Goal: Task Accomplishment & Management: Use online tool/utility

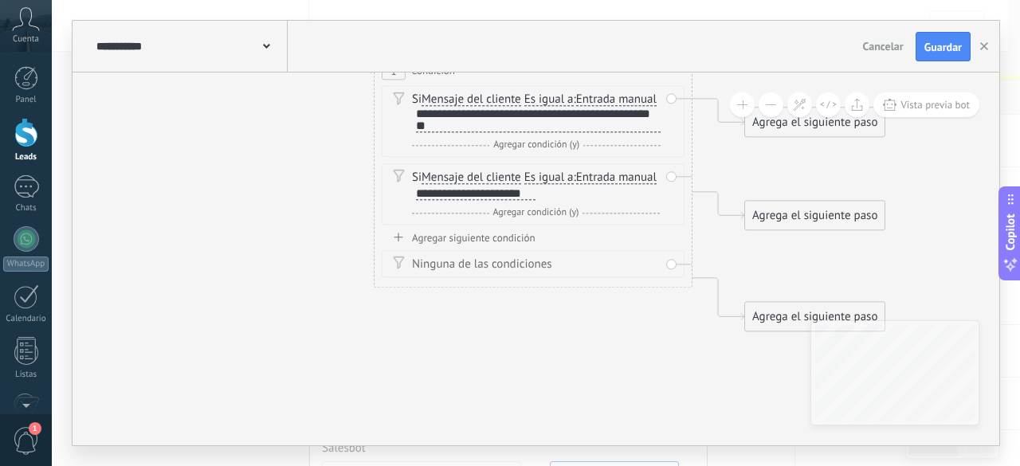
click at [816, 119] on div "Agrega el siguiente paso" at bounding box center [815, 123] width 140 height 26
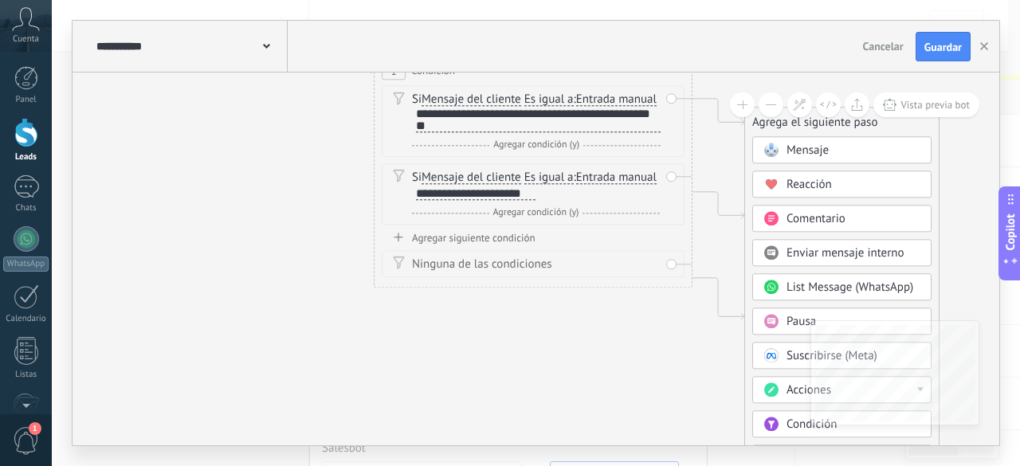
click at [791, 150] on span "Mensaje" at bounding box center [808, 150] width 42 height 15
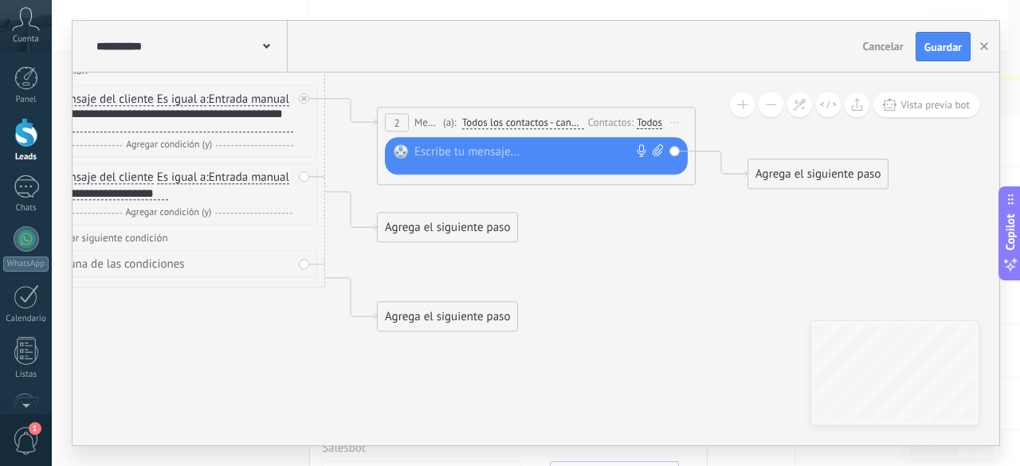
click at [461, 158] on div at bounding box center [533, 153] width 237 height 16
paste div
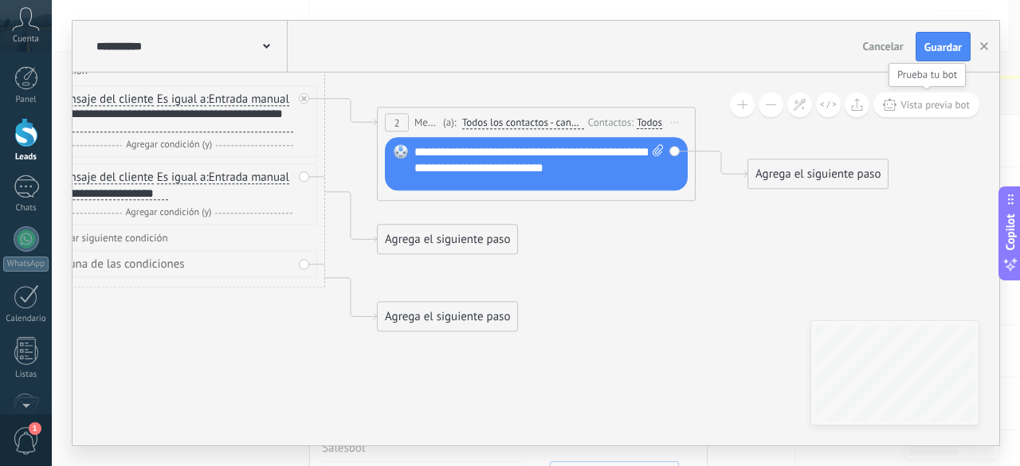
click at [929, 104] on span "Vista previa bot" at bounding box center [935, 105] width 69 height 14
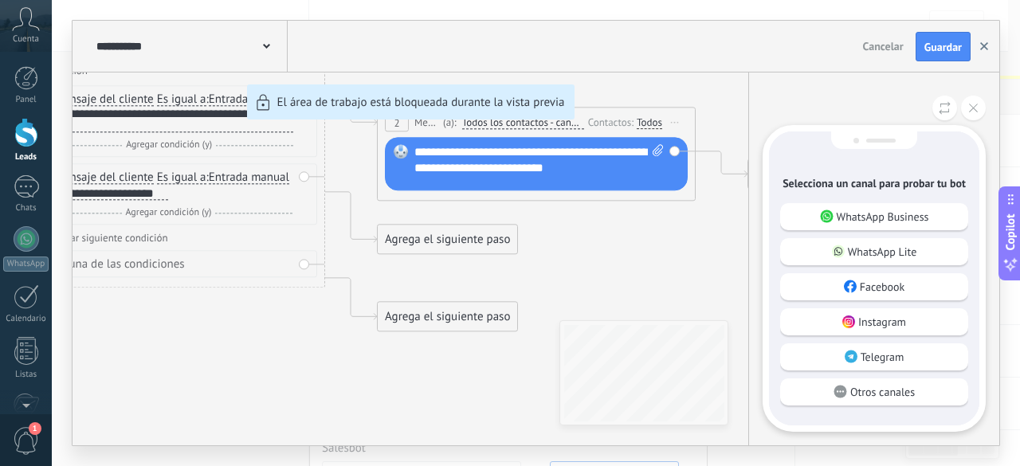
click at [988, 47] on icon "button" at bounding box center [985, 46] width 8 height 8
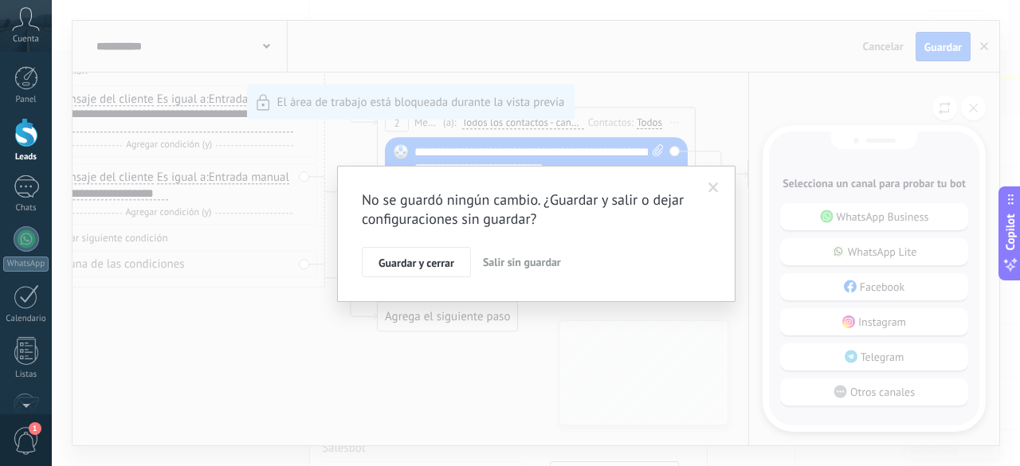
click at [458, 267] on button "Guardar y cerrar" at bounding box center [416, 262] width 109 height 30
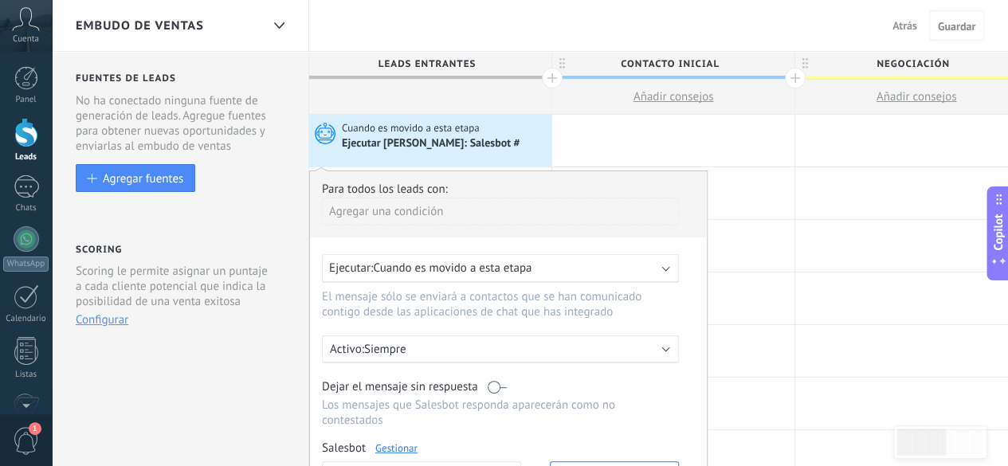
click at [395, 212] on div "Agregar una condición" at bounding box center [500, 212] width 357 height 28
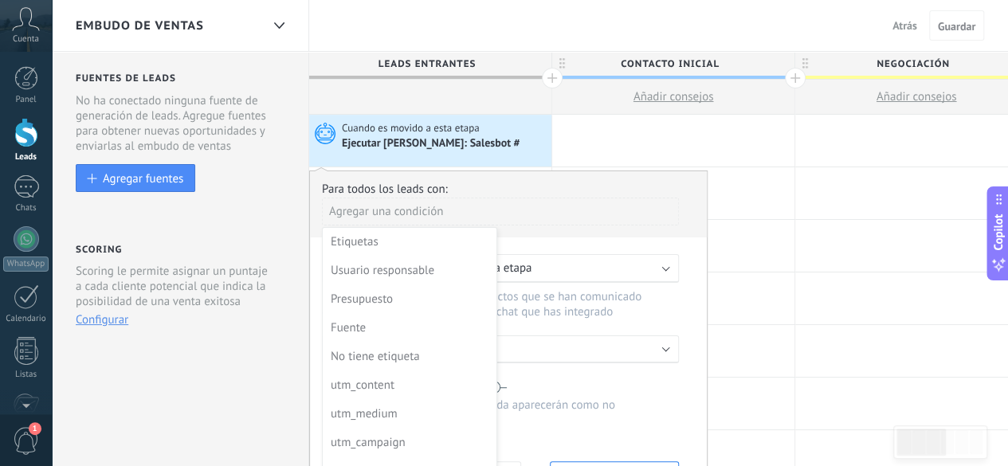
click at [405, 208] on div at bounding box center [509, 379] width 398 height 416
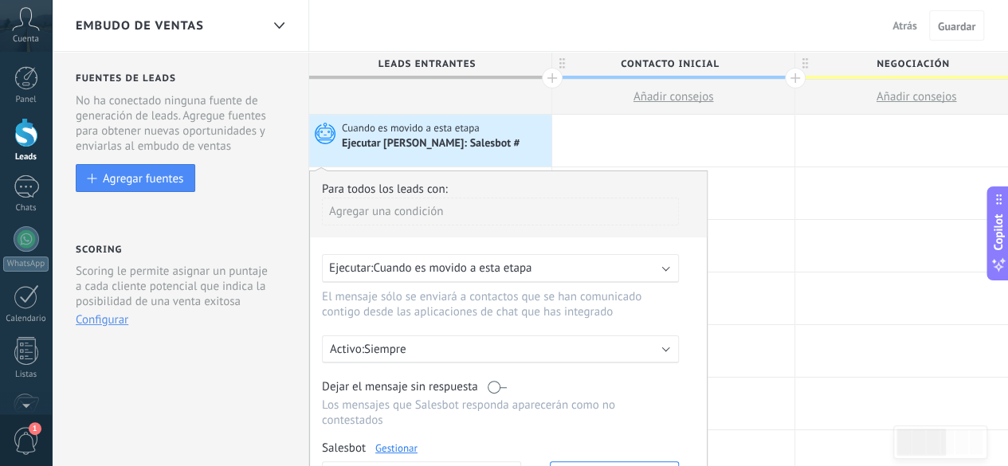
click at [497, 26] on div "EMBUDO DE VENTAS Atrás Cancelar Guardar" at bounding box center [530, 26] width 957 height 52
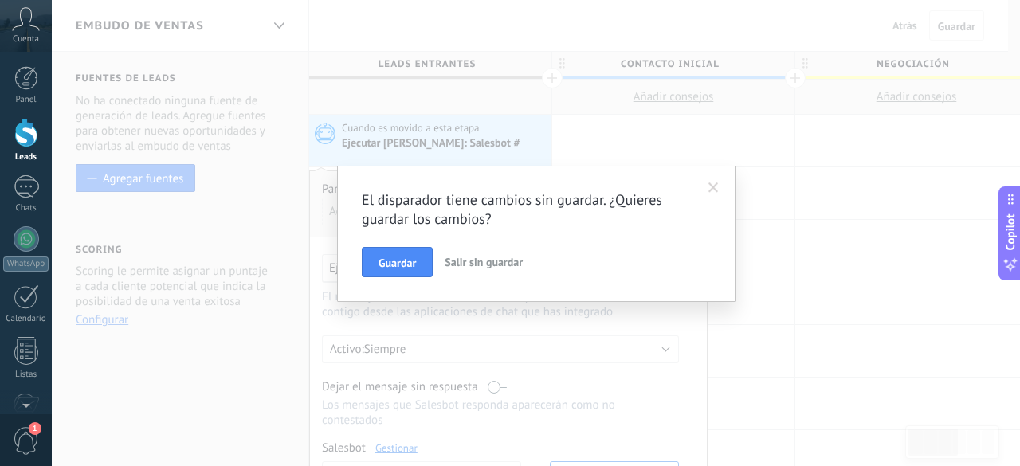
click at [414, 267] on span "Guardar" at bounding box center [397, 262] width 37 height 11
